Goal: Check status: Check status

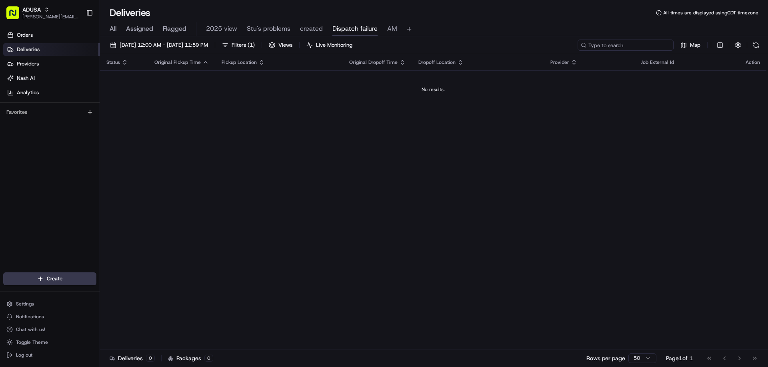
paste input "m706098109"
type input "m706098109"
click at [108, 29] on div "All Assigned Flagged 2025 view Stu's problems created Dispatch failure AM" at bounding box center [434, 29] width 668 height 14
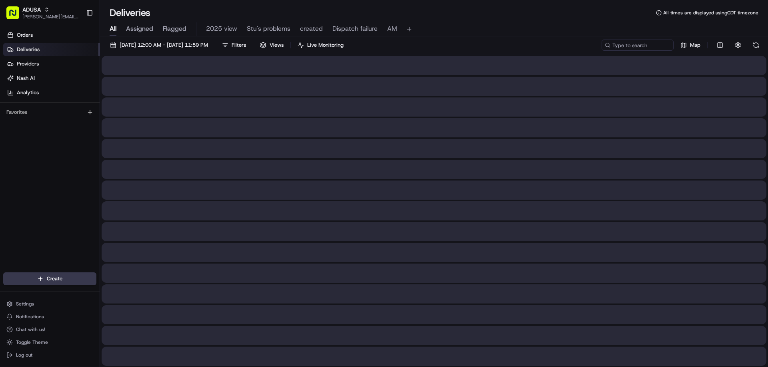
click at [110, 30] on span "All" at bounding box center [113, 29] width 7 height 10
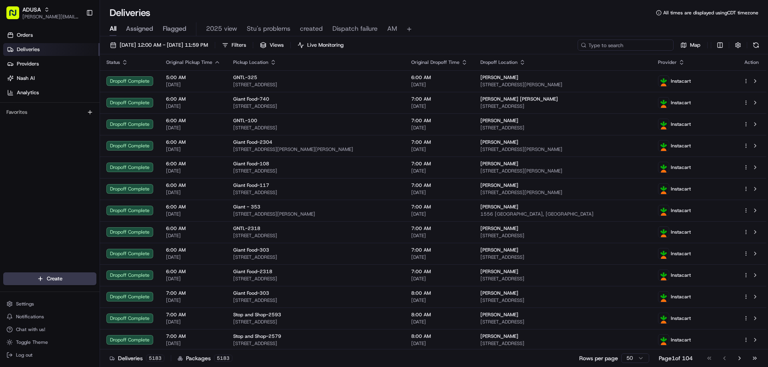
paste input "m706098109"
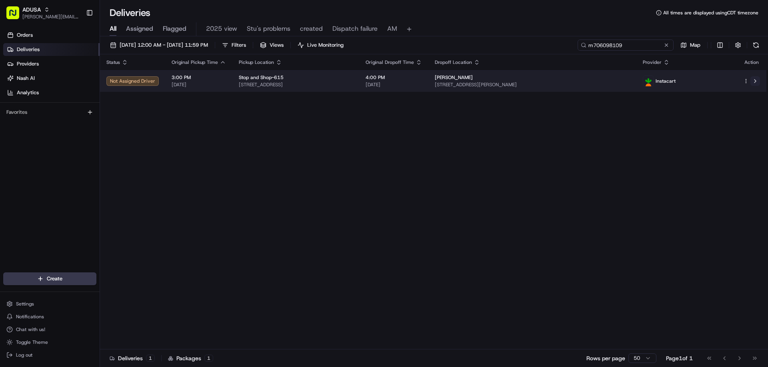
type input "m706098109"
click at [756, 80] on button at bounding box center [755, 81] width 10 height 10
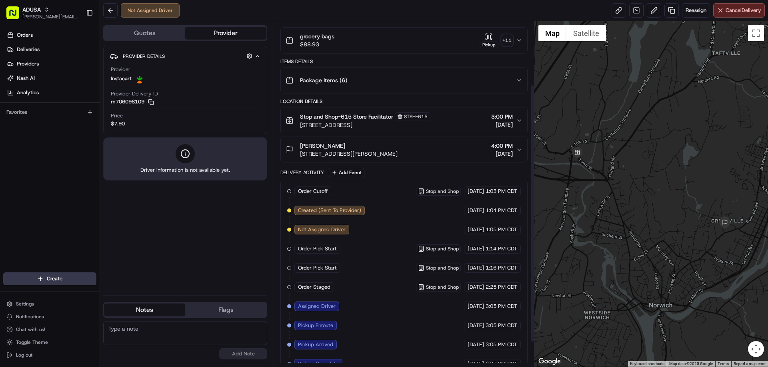
scroll to position [117, 0]
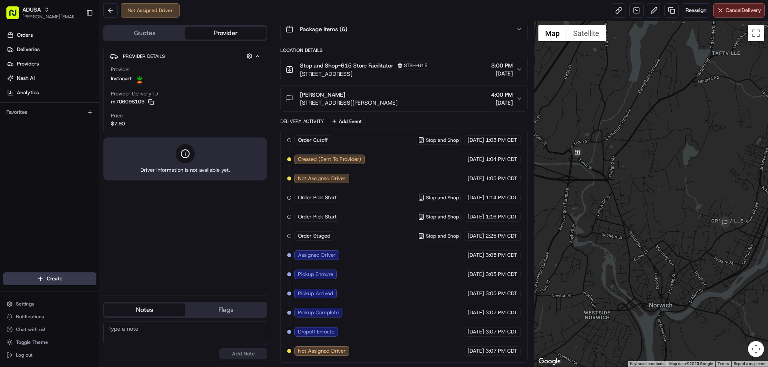
click at [335, 255] on span "Assigned Driver" at bounding box center [317, 255] width 38 height 7
